Goal: Navigation & Orientation: Find specific page/section

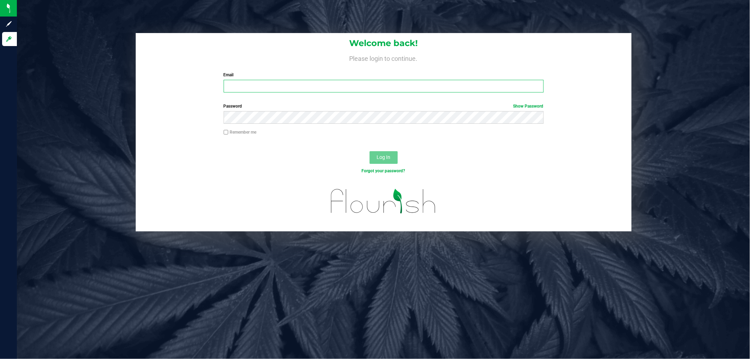
click at [281, 89] on input "Email" at bounding box center [384, 86] width 320 height 13
type input "[EMAIL_ADDRESS][DOMAIN_NAME]"
click at [370, 151] on button "Log In" at bounding box center [384, 157] width 28 height 13
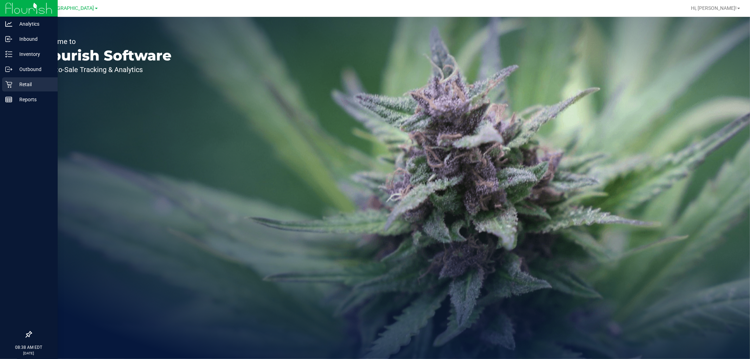
click at [14, 84] on p "Retail" at bounding box center [33, 84] width 42 height 8
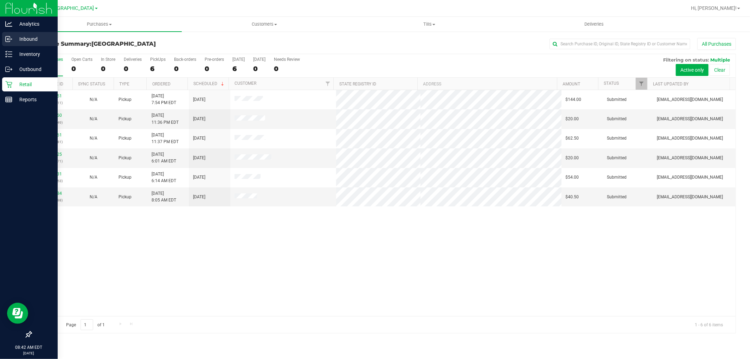
click at [25, 36] on p "Inbound" at bounding box center [33, 39] width 42 height 8
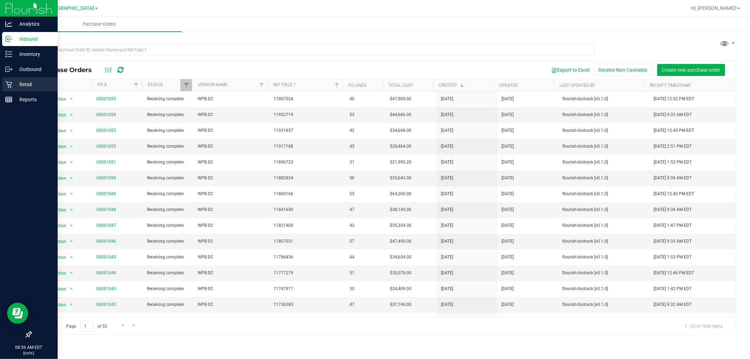
click at [21, 85] on p "Retail" at bounding box center [33, 84] width 42 height 8
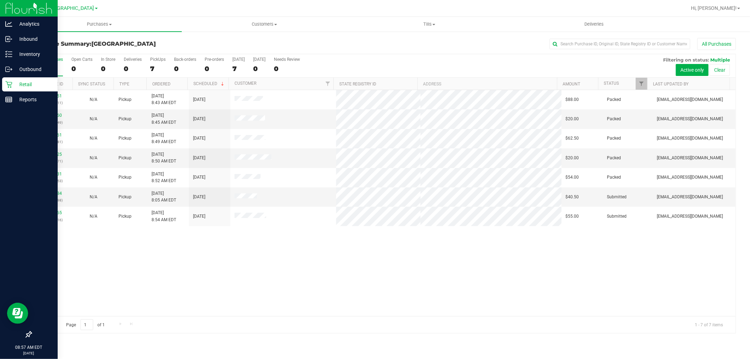
click at [26, 81] on p "Retail" at bounding box center [33, 84] width 42 height 8
